Goal: Task Accomplishment & Management: Use online tool/utility

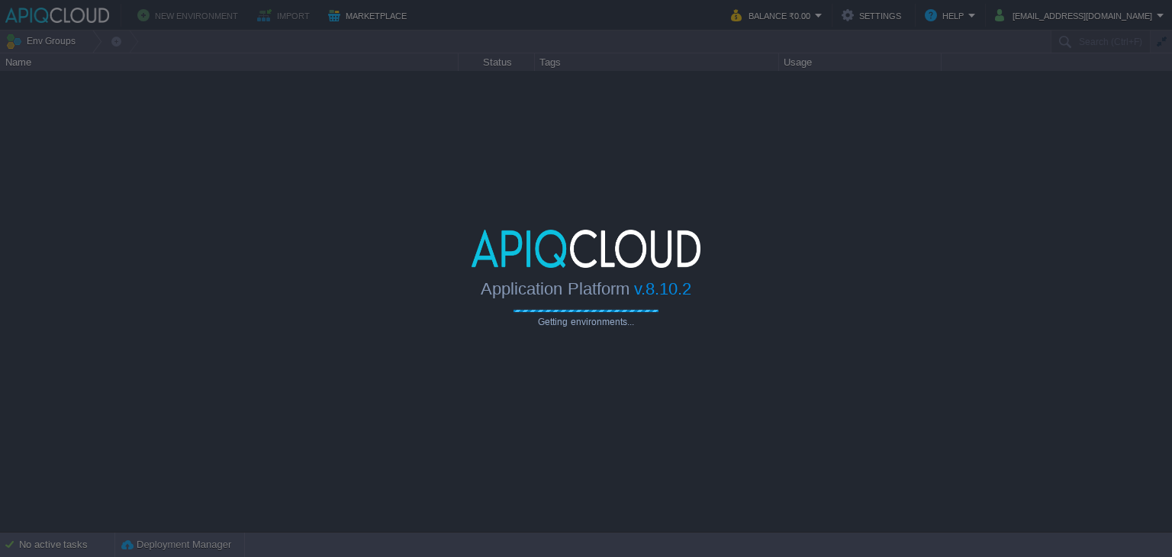
type input "Search (Ctrl+F)"
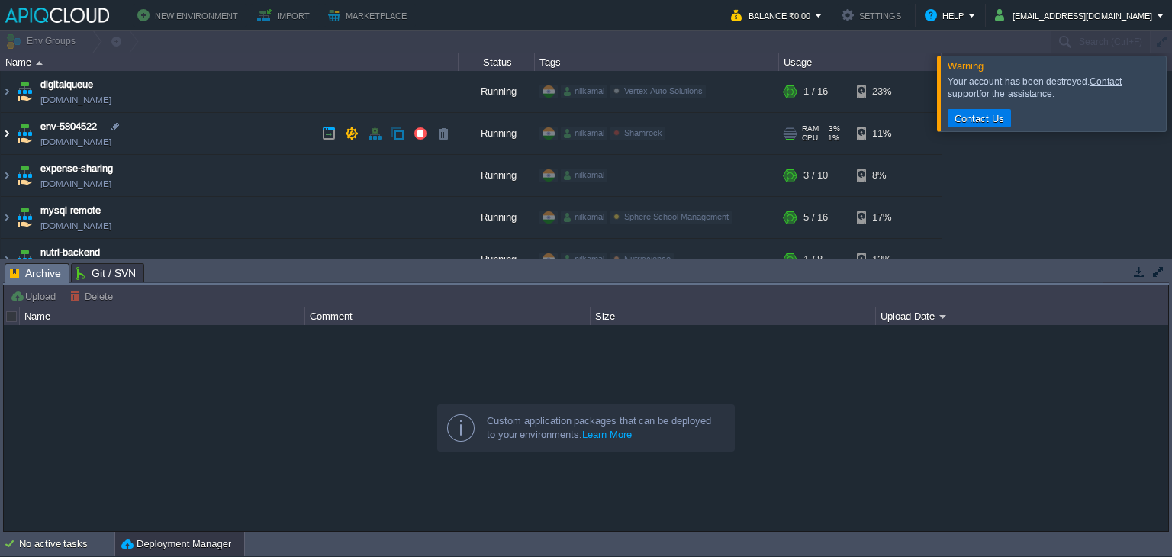
click at [11, 130] on img at bounding box center [7, 133] width 12 height 41
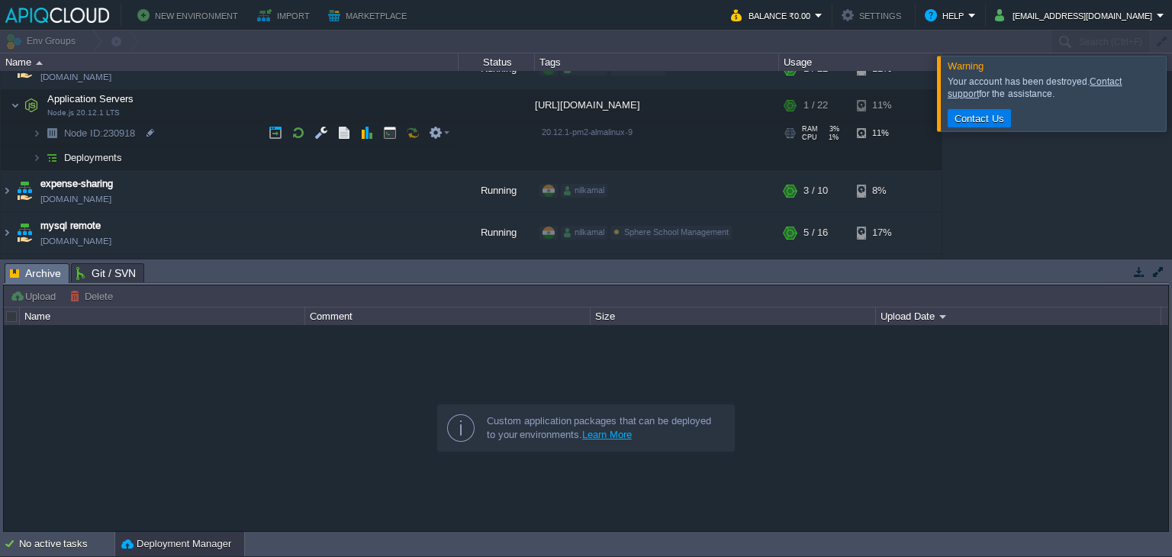
scroll to position [66, 0]
click at [113, 159] on span "Deployments" at bounding box center [94, 156] width 62 height 13
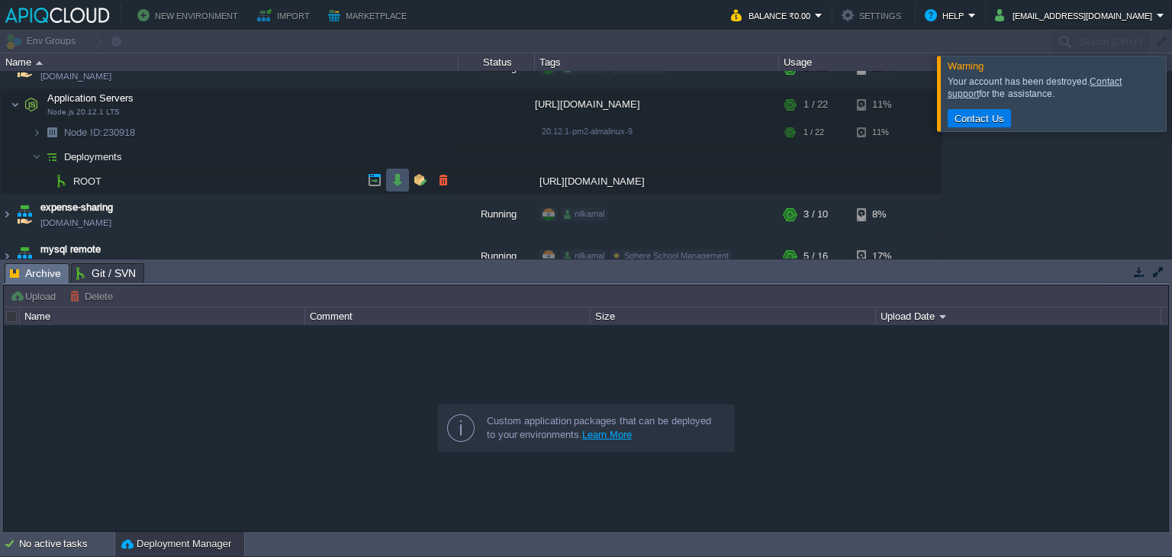
click at [398, 179] on button "button" at bounding box center [398, 180] width 14 height 14
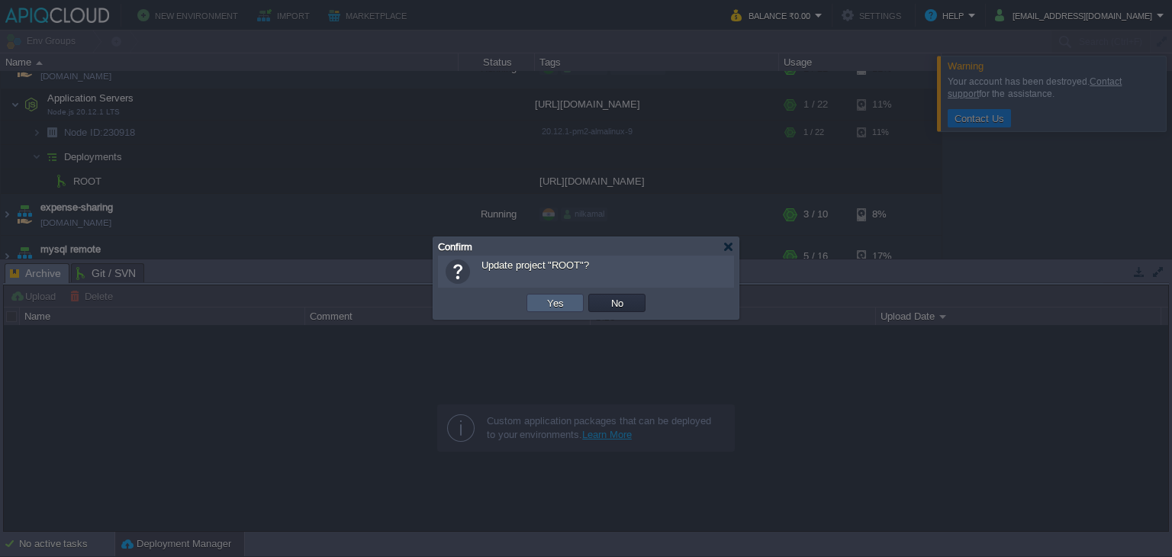
click at [545, 298] on td "Yes" at bounding box center [555, 302] width 62 height 23
click at [545, 298] on button "Yes" at bounding box center [555, 303] width 26 height 14
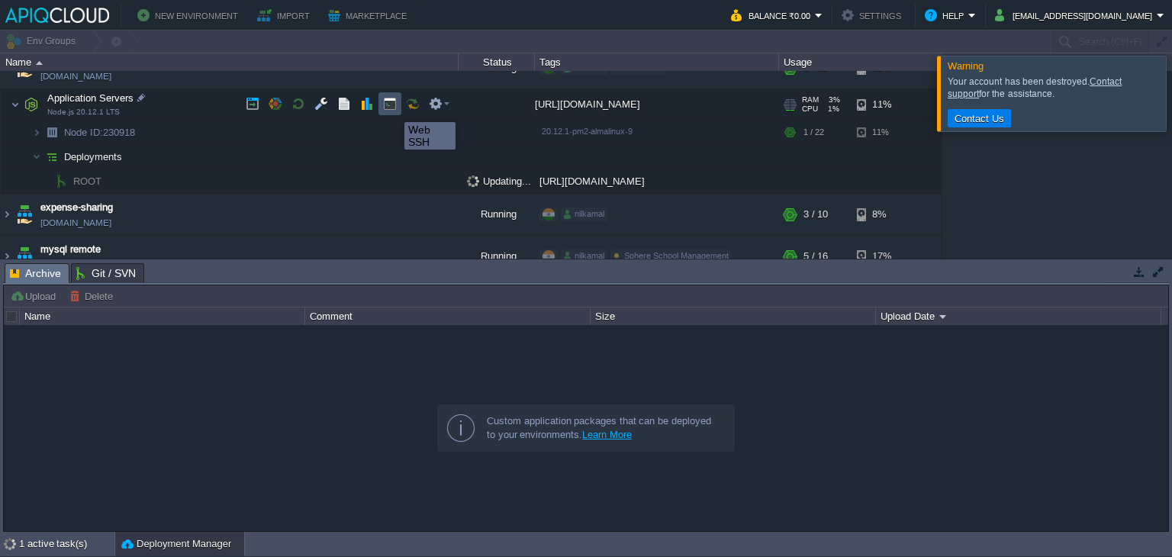
click at [393, 108] on button "button" at bounding box center [390, 104] width 14 height 14
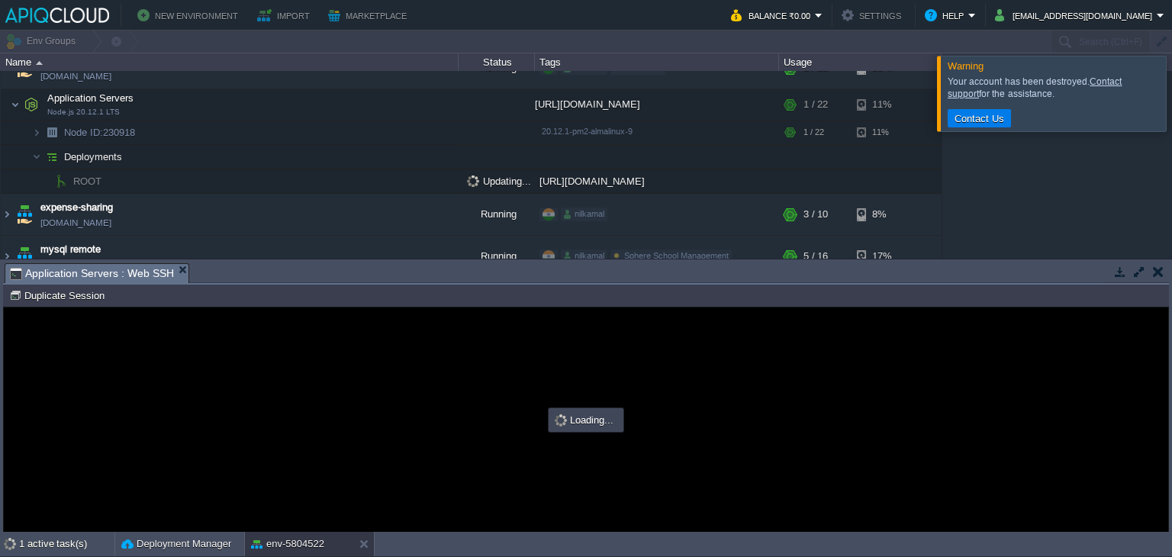
scroll to position [0, 0]
type input "#000000"
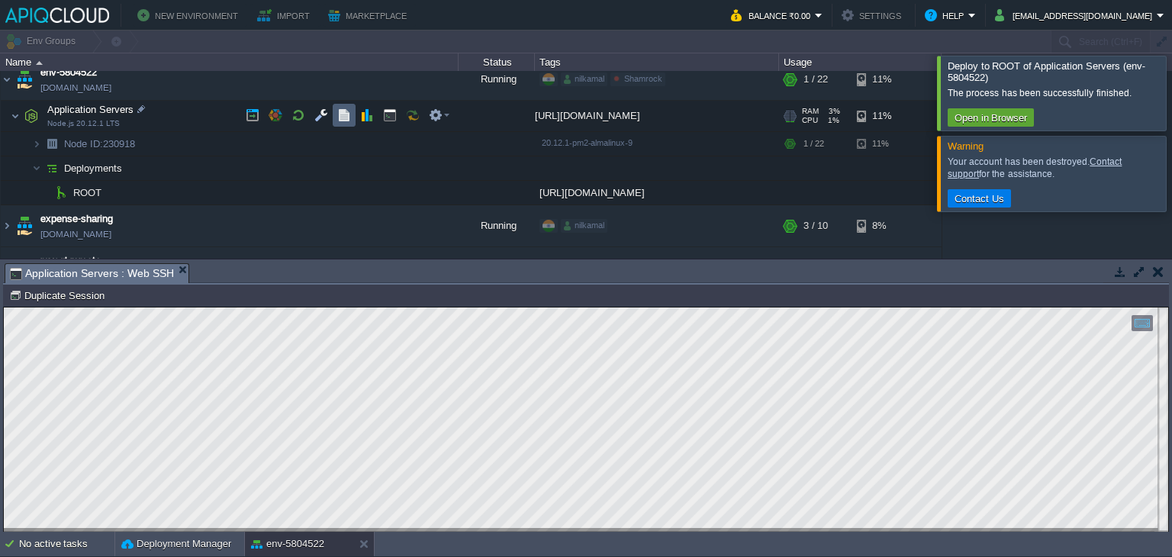
scroll to position [53, 0]
click at [1171, 90] on div at bounding box center [1190, 93] width 0 height 74
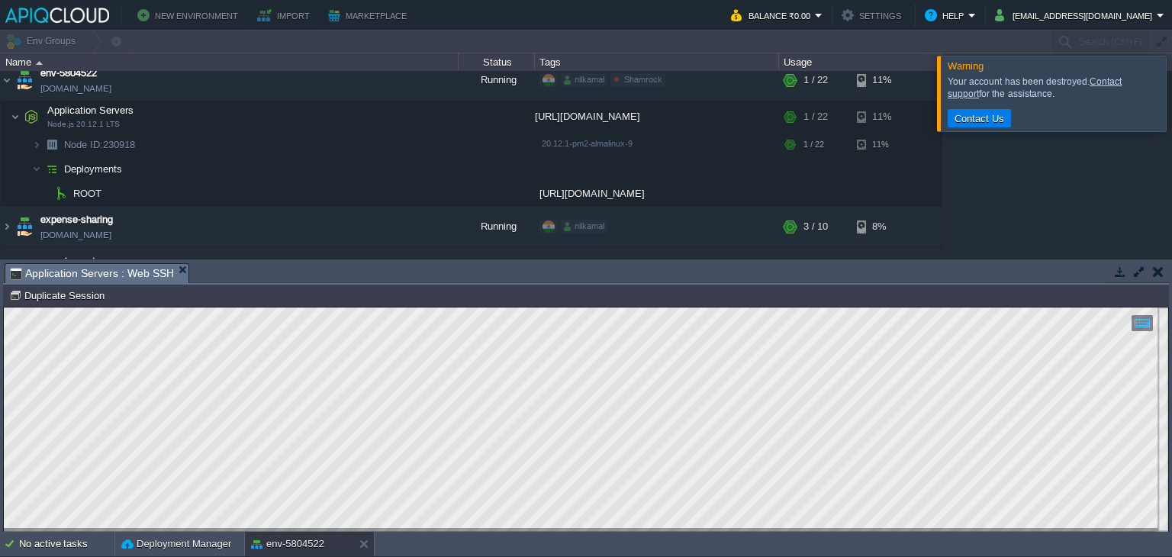
click at [1171, 90] on div at bounding box center [1190, 93] width 0 height 75
